Goal: Transaction & Acquisition: Purchase product/service

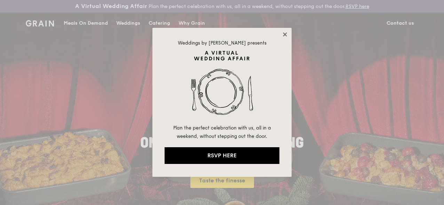
click at [286, 33] on icon at bounding box center [285, 34] width 4 height 4
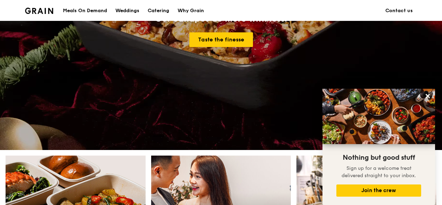
scroll to position [104, 0]
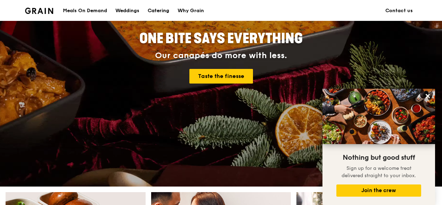
click at [153, 9] on div "Catering" at bounding box center [159, 10] width 22 height 21
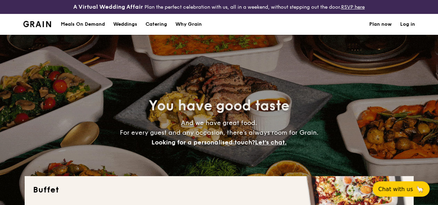
select select
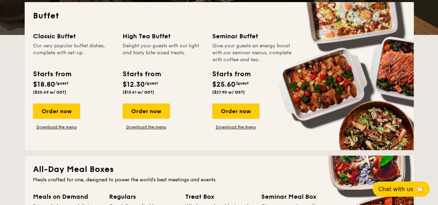
scroll to position [209, 0]
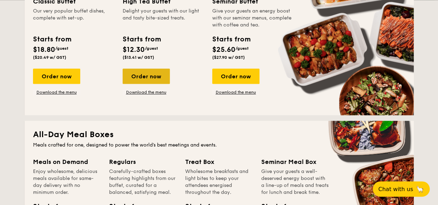
click at [155, 84] on div "Order now" at bounding box center [146, 75] width 47 height 15
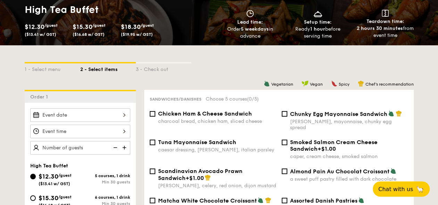
scroll to position [209, 0]
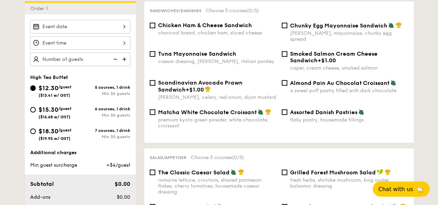
click at [53, 113] on span "$15.30" at bounding box center [49, 110] width 20 height 8
click at [36, 112] on input "$15.30 /guest ($16.68 w/ GST) 6 courses, 1 drink Min 30 guests" at bounding box center [33, 110] width 6 height 6
radio input "true"
click at [64, 88] on div "$12.30 /guest ($13.41 w/ GST)" at bounding box center [55, 90] width 33 height 15
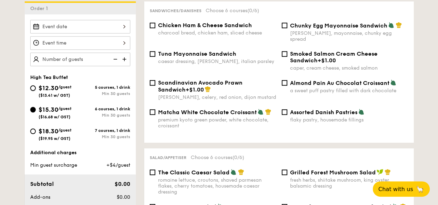
click at [36, 88] on input "$12.30 /guest ($13.41 w/ GST) 5 courses, 1 drink Min 30 guests" at bounding box center [33, 88] width 6 height 6
radio input "true"
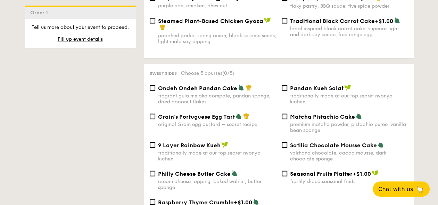
scroll to position [834, 0]
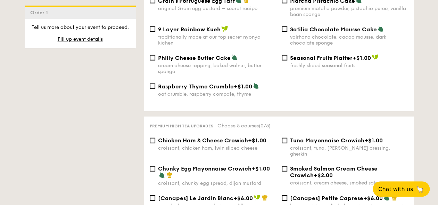
select select
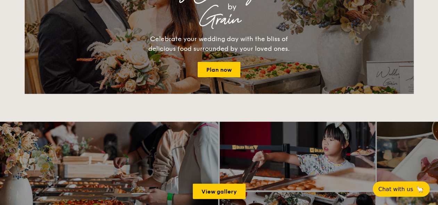
scroll to position [835, 0]
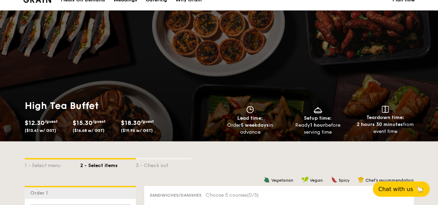
scroll to position [23, 0]
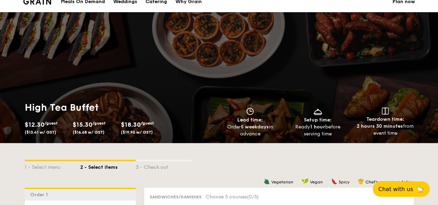
click at [155, 6] on div "Catering" at bounding box center [157, 1] width 22 height 21
select select
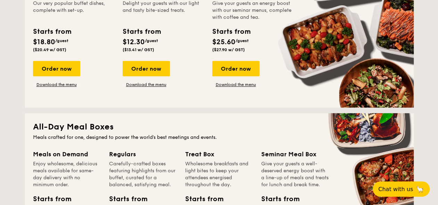
scroll to position [186, 0]
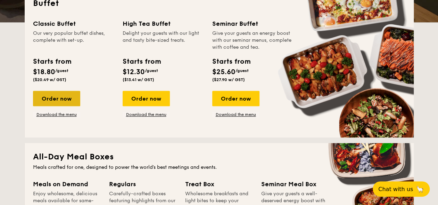
click at [50, 106] on div "Order now" at bounding box center [56, 98] width 47 height 15
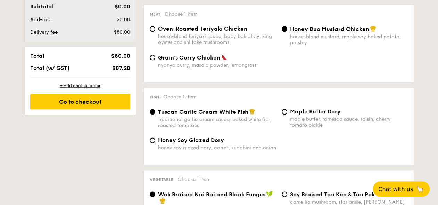
scroll to position [521, 0]
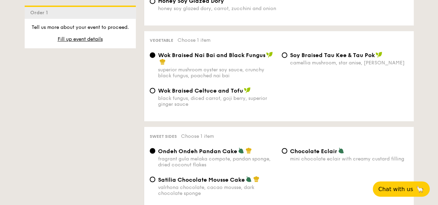
select select
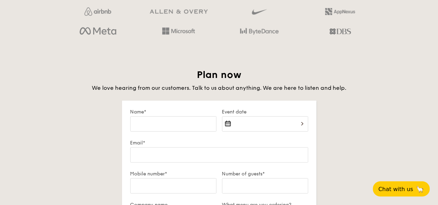
scroll to position [206, 0]
